Goal: Browse casually

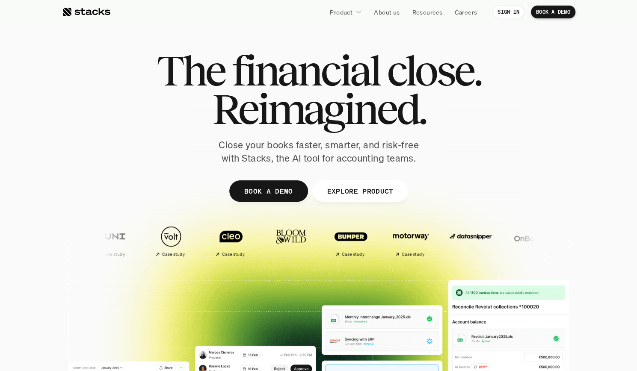
click at [553, 173] on div at bounding box center [318, 209] width 513 height 385
